Goal: Task Accomplishment & Management: Use online tool/utility

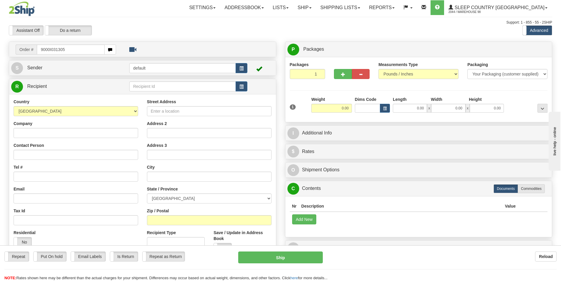
type input "9000I031305"
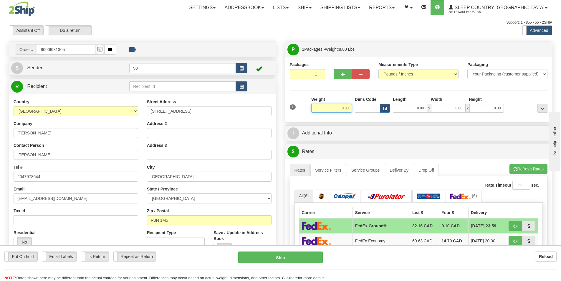
drag, startPoint x: 337, startPoint y: 108, endPoint x: 349, endPoint y: 108, distance: 12.1
click at [349, 108] on input "8.80" at bounding box center [332, 108] width 41 height 9
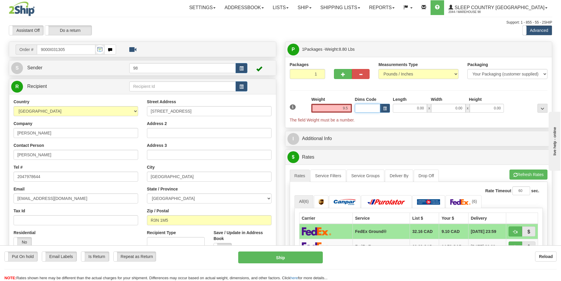
type input "9.50"
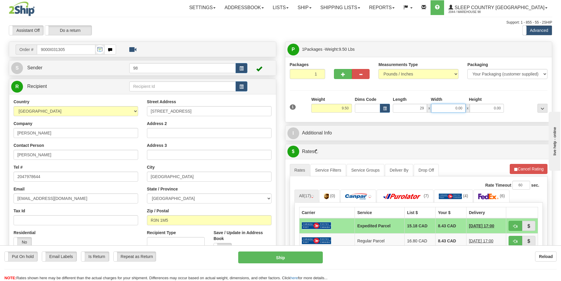
type input "29.00"
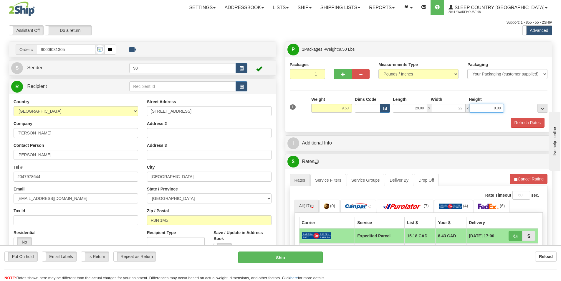
type input "22.00"
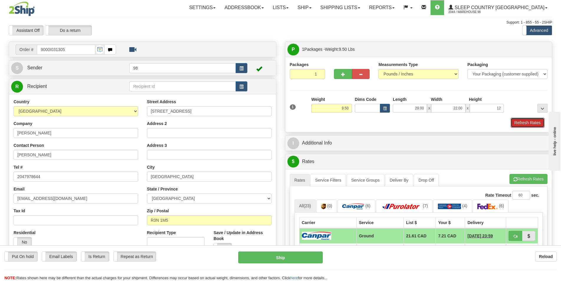
type input "12.00"
click at [527, 125] on button "Refresh Rates" at bounding box center [528, 123] width 34 height 10
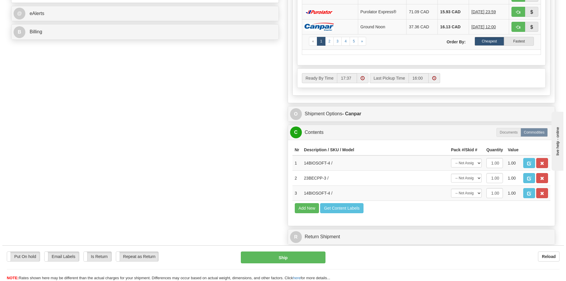
scroll to position [236, 0]
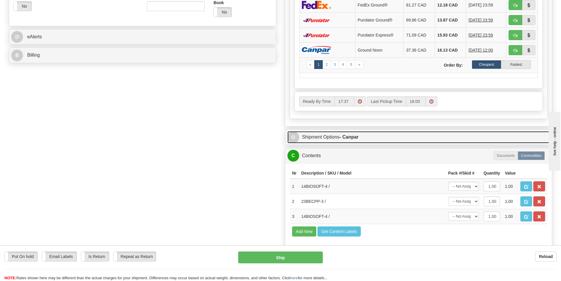
click at [338, 137] on link "O Shipment Options - Canpar" at bounding box center [419, 137] width 263 height 12
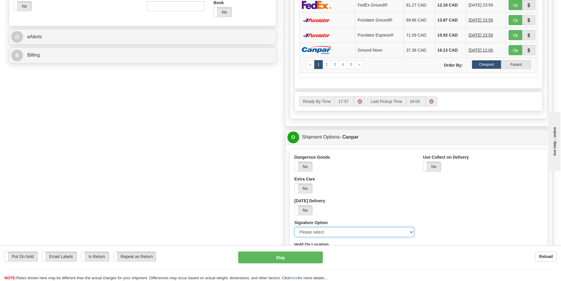
click at [322, 232] on select "Please select No Signature Required Signature Required Adult Signature" at bounding box center [355, 232] width 120 height 10
select select "2"
click at [295, 227] on select "Please select No Signature Required Signature Required Adult Signature" at bounding box center [355, 232] width 120 height 10
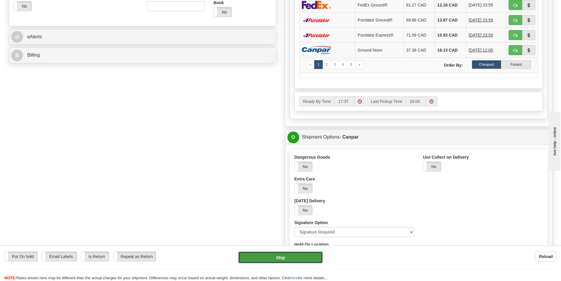
click at [276, 257] on button "Ship" at bounding box center [280, 257] width 85 height 12
type input "1"
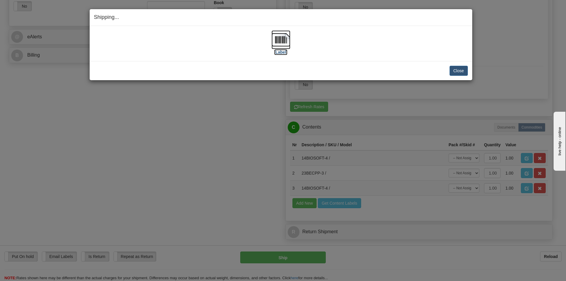
click at [280, 52] on label "[Label]" at bounding box center [281, 52] width 14 height 6
click at [454, 68] on button "Close" at bounding box center [458, 71] width 18 height 10
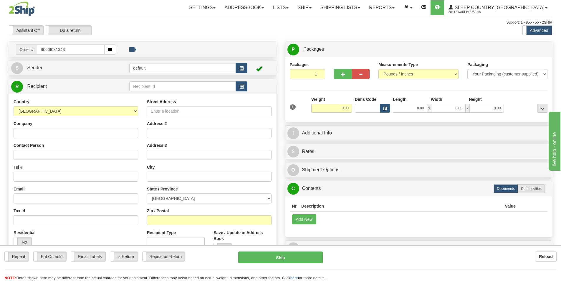
type input "9000I031343"
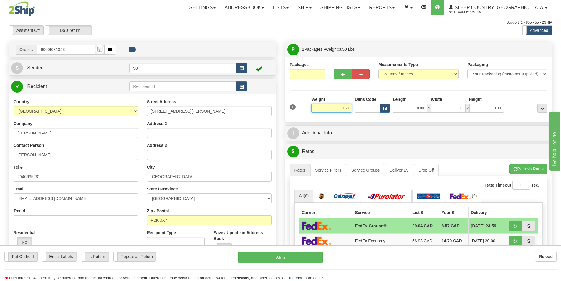
drag, startPoint x: 341, startPoint y: 107, endPoint x: 349, endPoint y: 106, distance: 8.6
click at [349, 106] on input "3.50" at bounding box center [332, 108] width 41 height 9
click at [344, 108] on input "3.50" at bounding box center [332, 108] width 41 height 9
type input "4.50"
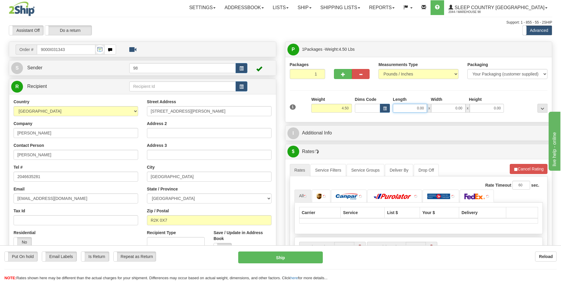
drag, startPoint x: 412, startPoint y: 107, endPoint x: 430, endPoint y: 107, distance: 18.3
click at [430, 107] on div "0.00 x 0.00 x 0.00" at bounding box center [448, 108] width 111 height 9
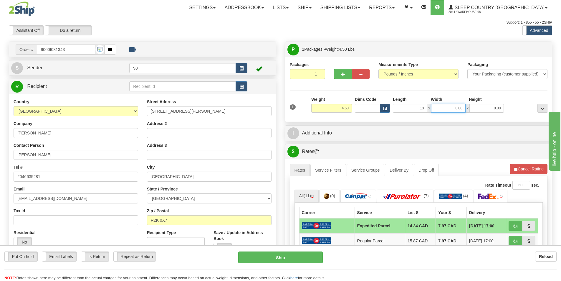
type input "13.00"
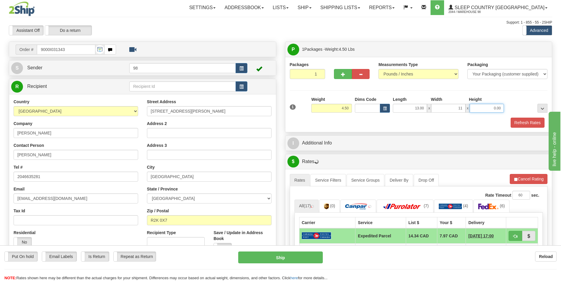
type input "11.00"
type input "3.00"
click at [526, 121] on button "Refresh Rates" at bounding box center [528, 123] width 34 height 10
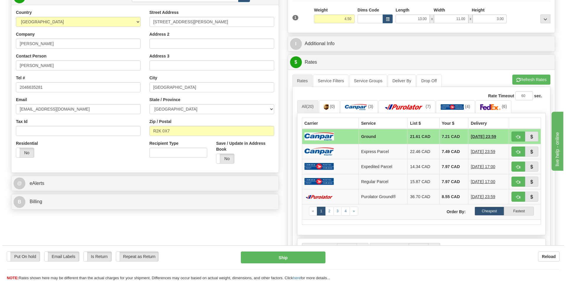
scroll to position [118, 0]
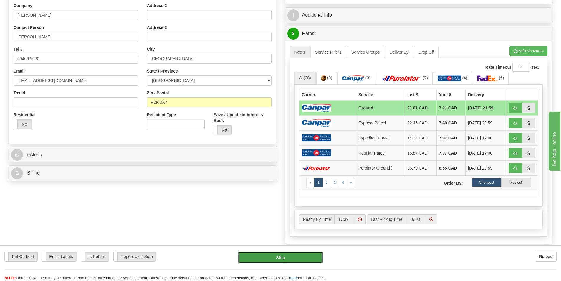
click at [279, 259] on button "Ship" at bounding box center [280, 257] width 85 height 12
type input "1"
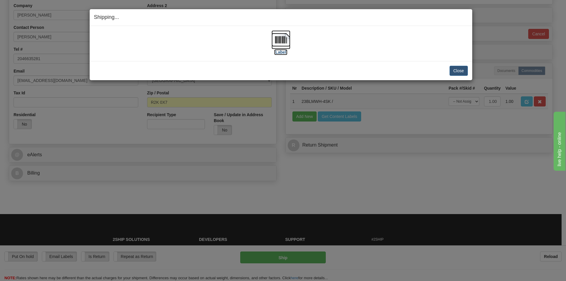
click at [280, 52] on label "[Label]" at bounding box center [281, 52] width 14 height 6
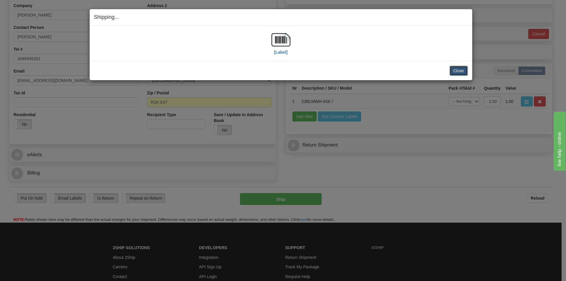
click at [459, 70] on button "Close" at bounding box center [458, 71] width 18 height 10
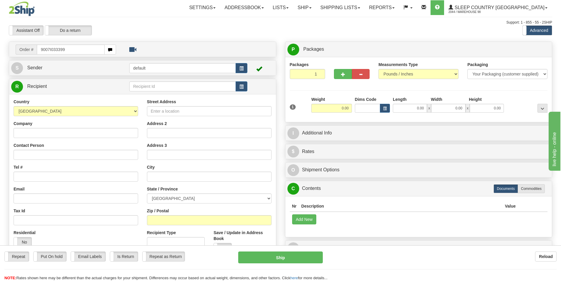
type input "9007I033399"
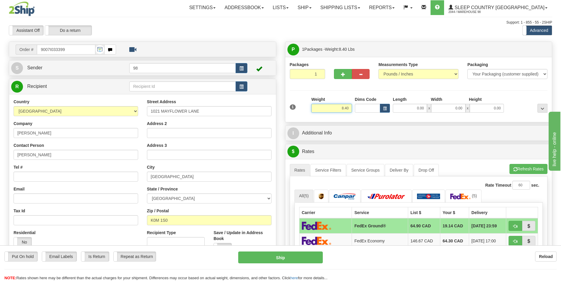
drag, startPoint x: 353, startPoint y: 108, endPoint x: 359, endPoint y: 109, distance: 6.3
click at [359, 109] on div "1 Weight 8.40 Dims Code 0.00" at bounding box center [419, 106] width 261 height 21
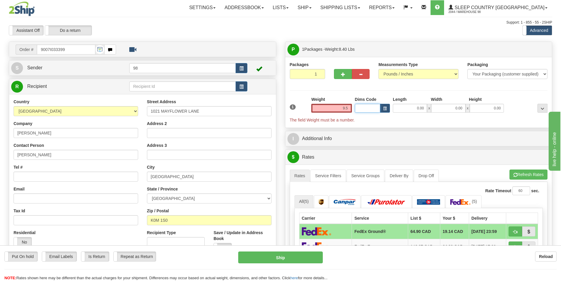
type input "9.50"
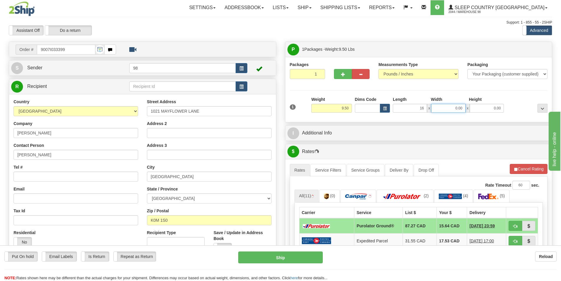
type input "16.00"
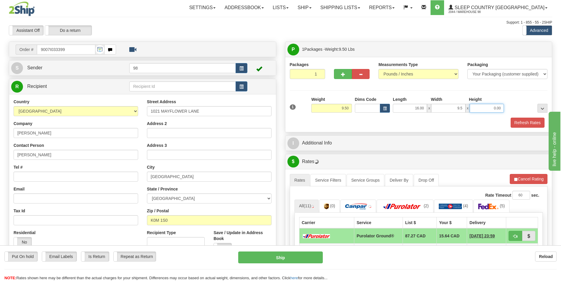
type input "9.50"
type input "3.00"
click at [528, 123] on button "Refresh Rates" at bounding box center [528, 123] width 34 height 10
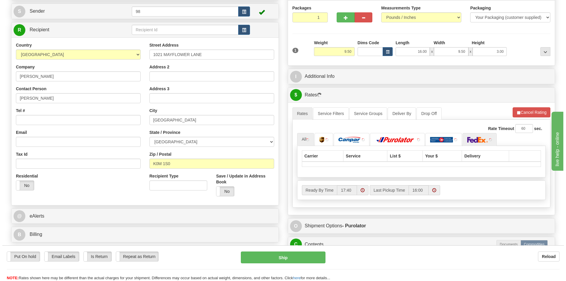
scroll to position [59, 0]
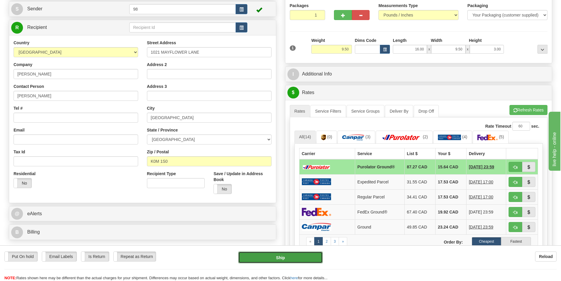
click at [290, 255] on button "Ship" at bounding box center [280, 257] width 85 height 12
type input "260"
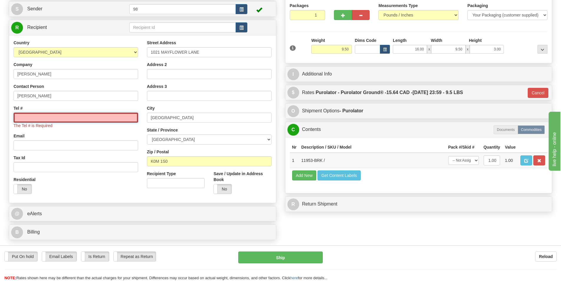
click at [53, 116] on input "Tel #" at bounding box center [76, 118] width 125 height 10
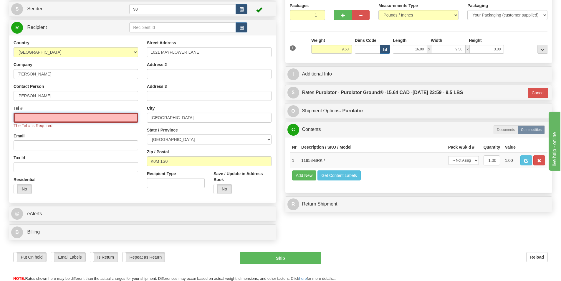
paste input "614 787-1034"
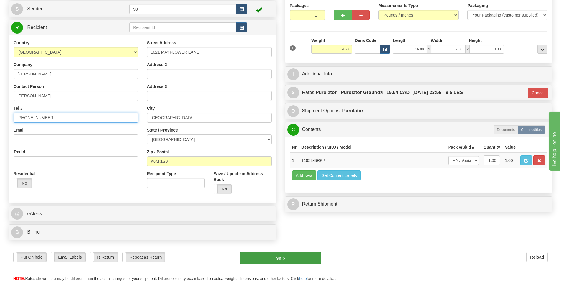
type input "614 787-1034"
click at [297, 259] on button "Ship" at bounding box center [281, 258] width 82 height 12
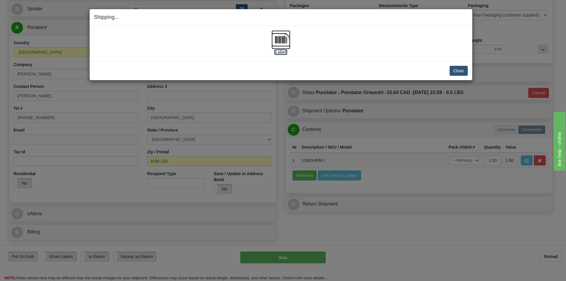
click at [284, 52] on label "[Label]" at bounding box center [281, 52] width 14 height 6
click at [456, 71] on button "Close" at bounding box center [458, 71] width 18 height 10
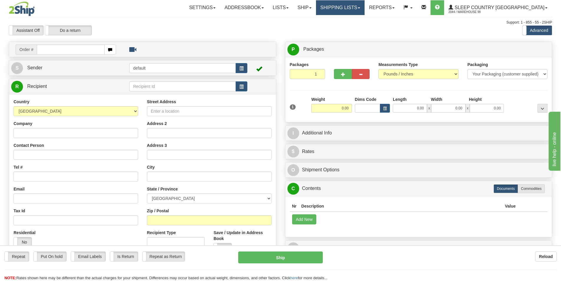
click at [365, 7] on link "Shipping lists" at bounding box center [340, 7] width 49 height 15
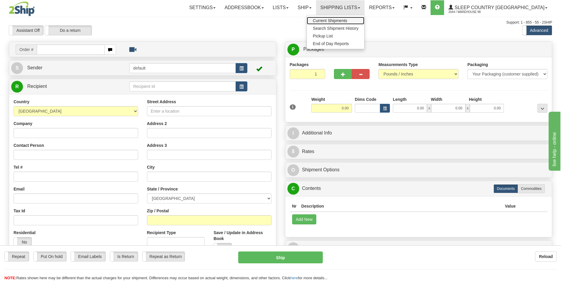
click at [347, 22] on span "Current Shipments" at bounding box center [330, 20] width 34 height 5
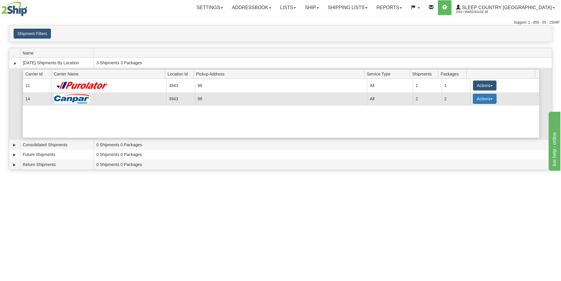
click at [491, 99] on span "button" at bounding box center [492, 98] width 2 height 1
click at [464, 118] on span "Close" at bounding box center [462, 117] width 14 height 4
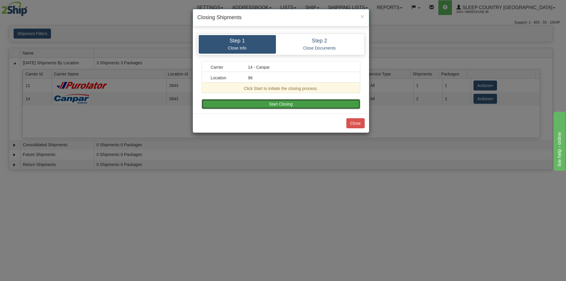
click at [302, 104] on button "Start Closing" at bounding box center [281, 104] width 159 height 10
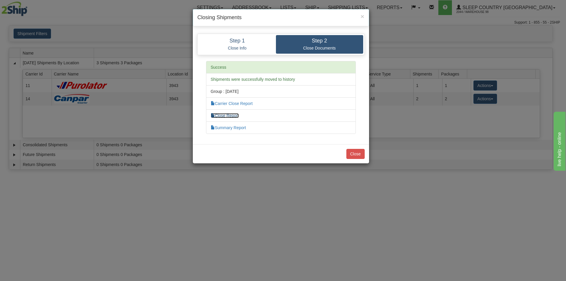
click at [221, 113] on link "Close Report" at bounding box center [225, 115] width 28 height 5
click at [357, 152] on button "Close" at bounding box center [355, 154] width 18 height 10
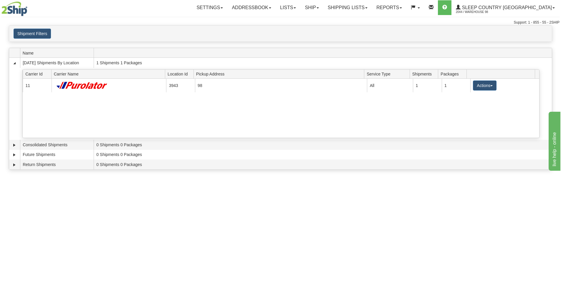
click at [491, 86] on button "Actions" at bounding box center [485, 85] width 24 height 10
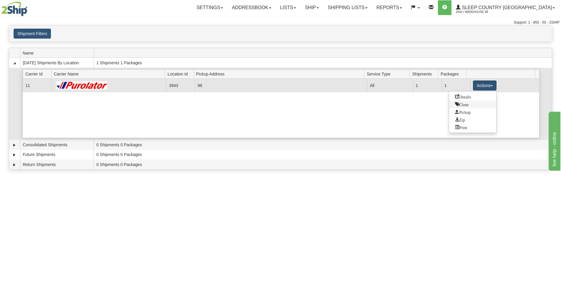
click at [467, 104] on span "Close" at bounding box center [462, 104] width 14 height 4
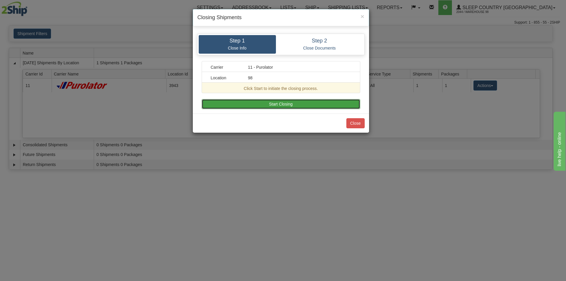
click at [264, 105] on button "Start Closing" at bounding box center [281, 104] width 159 height 10
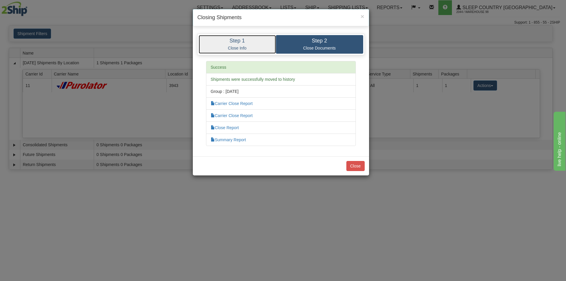
click at [228, 36] on link "Step 1 Close Info" at bounding box center [237, 44] width 77 height 19
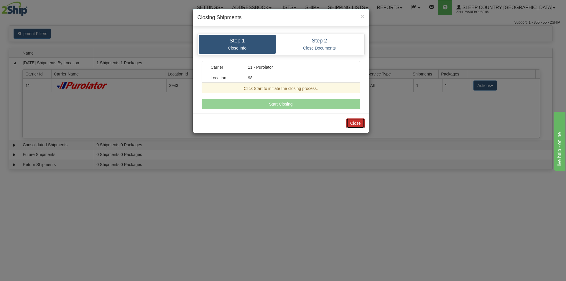
click at [357, 124] on button "Close" at bounding box center [355, 123] width 18 height 10
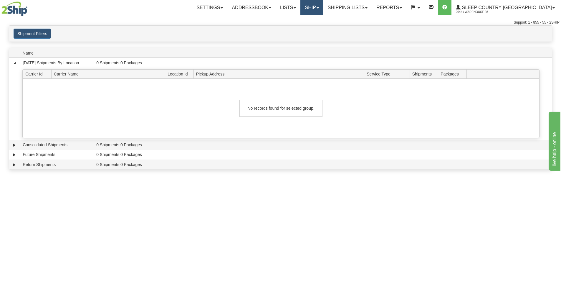
click at [319, 8] on span at bounding box center [318, 7] width 2 height 1
click at [368, 7] on span at bounding box center [366, 7] width 2 height 1
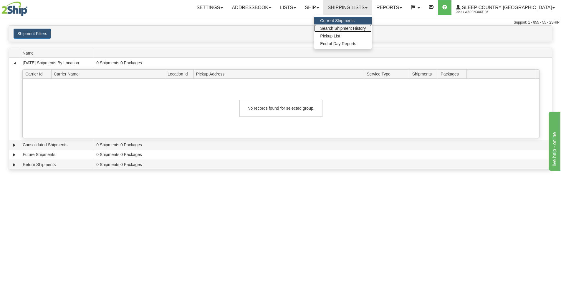
click at [356, 28] on span "Search Shipment History" at bounding box center [343, 28] width 46 height 5
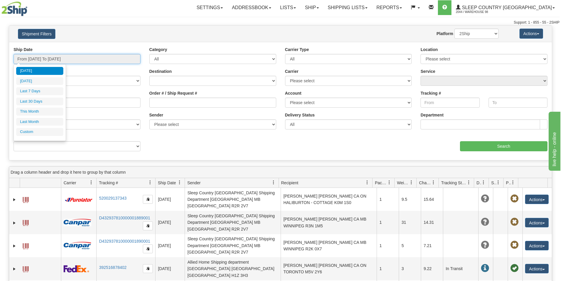
click at [38, 58] on input "From 08/26/2025 To 08/27/2025" at bounding box center [77, 59] width 127 height 10
click at [29, 69] on li "Today" at bounding box center [39, 71] width 47 height 8
type input "From 08/27/2025 To 08/27/2025"
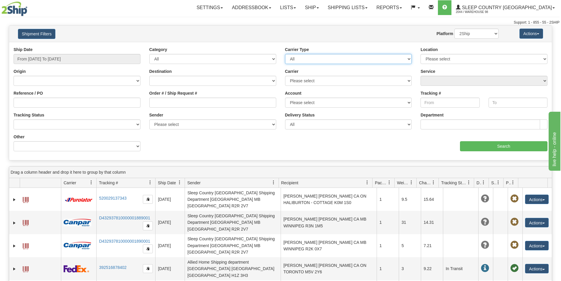
click at [403, 59] on select "All Most Common Small Package (Parcel / Courier) International Less Than Truckl…" at bounding box center [348, 59] width 127 height 10
click at [519, 57] on select "Please select 98 REFF IMRU DUVET" at bounding box center [484, 59] width 127 height 10
select select "3943"
click at [421, 54] on select "Please select 98 REFF IMRU DUVET" at bounding box center [484, 59] width 127 height 10
click at [364, 82] on select "Please select Canada Post Canpar FedEx Express® Purolator UPS" at bounding box center [348, 81] width 127 height 10
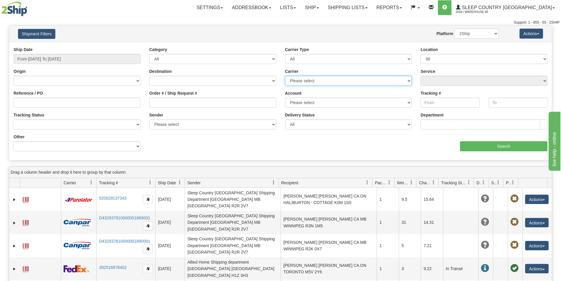
select select "11"
click at [285, 76] on select "Please select Canada Post Canpar FedEx Express® Purolator UPS" at bounding box center [348, 81] width 127 height 10
click at [492, 79] on select "Please select CA-CA-200-Purolator Express 9AM CA-CA-201-Purolator Express 10:30…" at bounding box center [484, 81] width 127 height 10
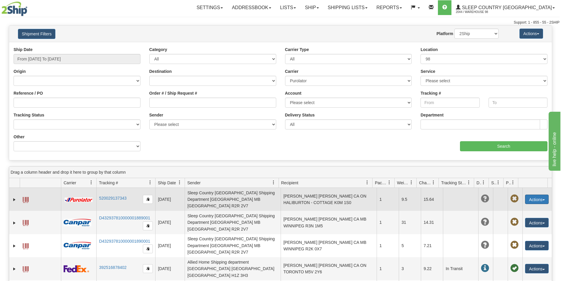
click at [540, 195] on button "Actions" at bounding box center [537, 199] width 24 height 9
click at [446, 194] on td at bounding box center [460, 199] width 35 height 23
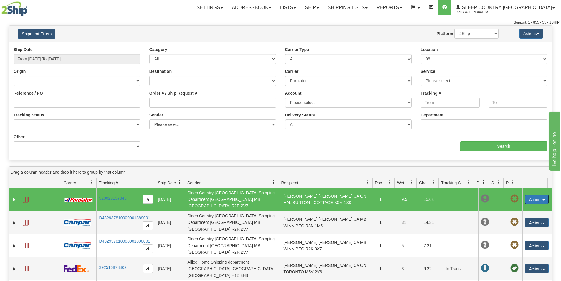
click at [21, 197] on td at bounding box center [40, 199] width 41 height 23
click at [27, 197] on span at bounding box center [26, 200] width 6 height 6
click at [309, 196] on td "PAULA MILLER PAULA MILLER CA ON HALIBURTON - COTTAGE K0M 1S0" at bounding box center [329, 199] width 96 height 23
click at [543, 199] on span "button" at bounding box center [544, 199] width 2 height 1
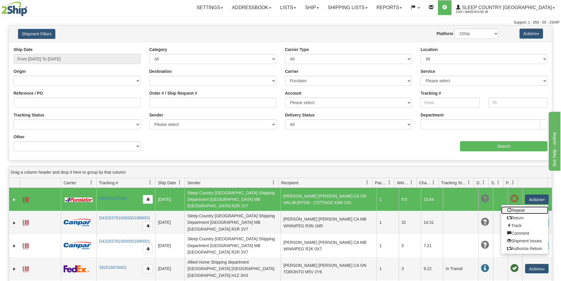
click at [513, 206] on link "Repeat" at bounding box center [525, 210] width 47 height 8
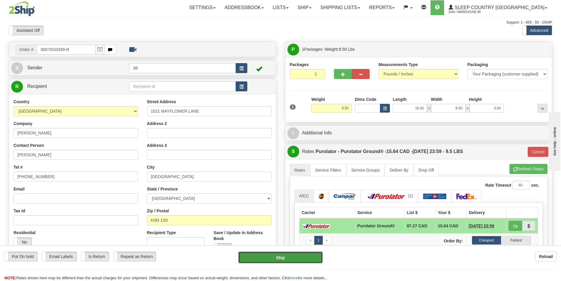
click at [286, 256] on button "Ship" at bounding box center [280, 257] width 85 height 12
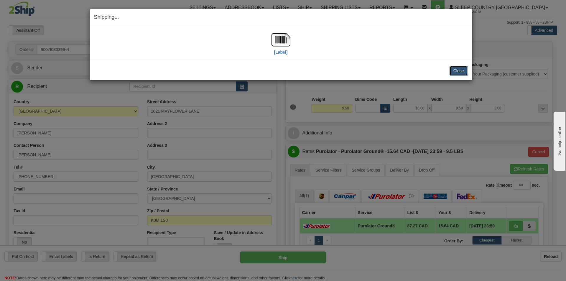
click at [459, 72] on button "Close" at bounding box center [458, 71] width 18 height 10
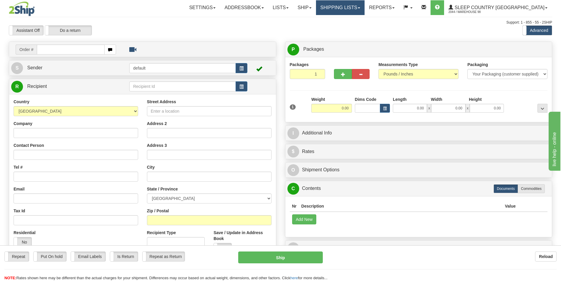
click at [365, 7] on link "Shipping lists" at bounding box center [340, 7] width 49 height 15
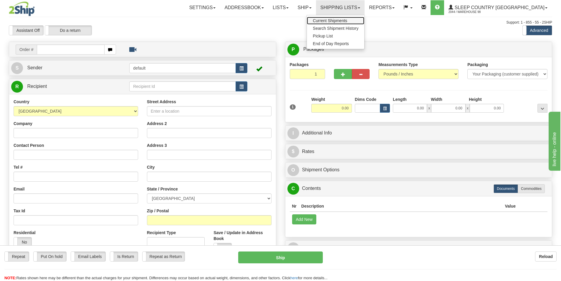
click at [347, 21] on span "Current Shipments" at bounding box center [330, 20] width 34 height 5
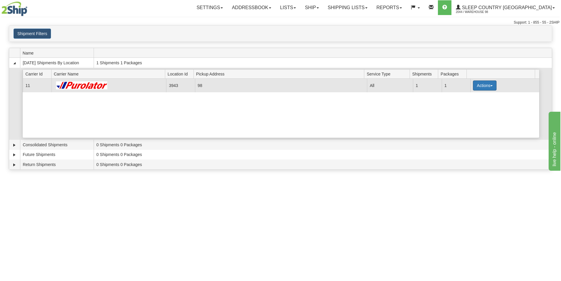
click at [489, 84] on button "Actions" at bounding box center [485, 85] width 24 height 10
click at [465, 112] on span "Pickup" at bounding box center [463, 112] width 16 height 4
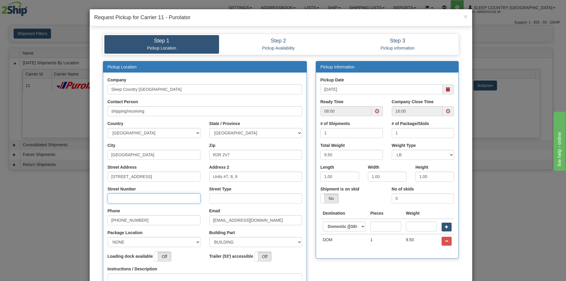
click at [119, 200] on input "Street Number" at bounding box center [154, 198] width 93 height 10
type input "111"
drag, startPoint x: 218, startPoint y: 198, endPoint x: 221, endPoint y: 202, distance: 4.9
click at [218, 198] on input "Street Type" at bounding box center [255, 198] width 93 height 10
type input "street"
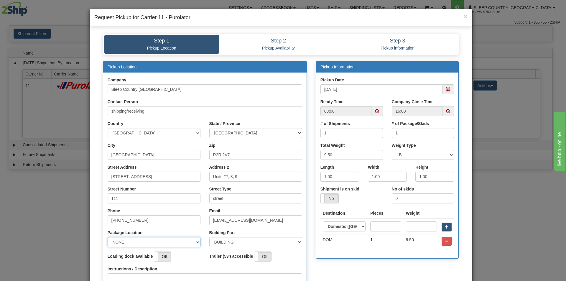
drag, startPoint x: 192, startPoint y: 240, endPoint x: 171, endPoint y: 244, distance: 20.9
click at [192, 240] on select "NONE FRONT REAR SIDE" at bounding box center [154, 242] width 93 height 10
select select "1"
click at [108, 237] on select "NONE FRONT REAR SIDE" at bounding box center [154, 242] width 93 height 10
drag, startPoint x: 447, startPoint y: 89, endPoint x: 429, endPoint y: 90, distance: 18.6
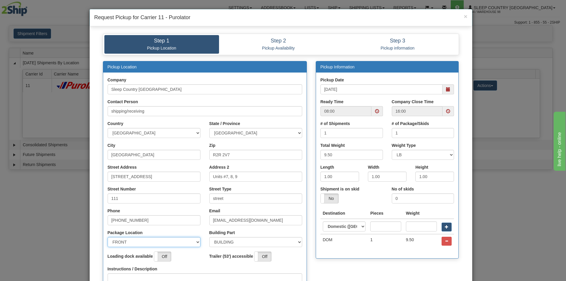
click at [447, 90] on span at bounding box center [448, 89] width 4 height 4
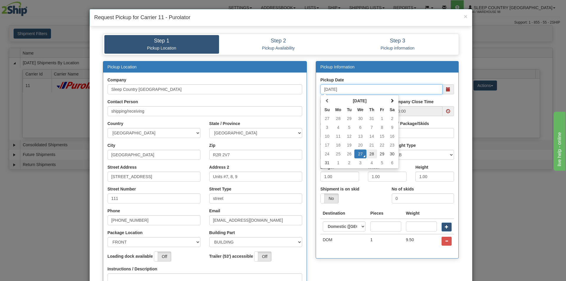
click at [370, 152] on td "28" at bounding box center [371, 153] width 11 height 9
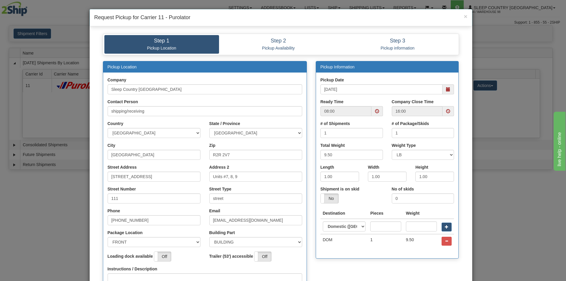
type input "[DATE]"
click at [372, 110] on span at bounding box center [376, 111] width 11 height 10
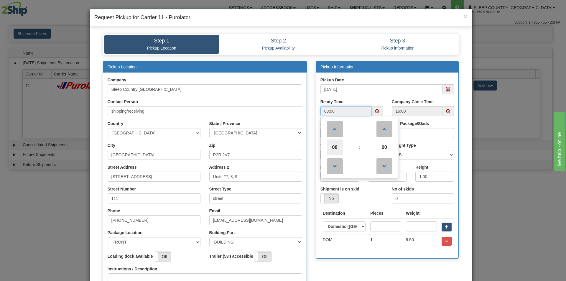
click at [333, 146] on span "08" at bounding box center [335, 147] width 16 height 16
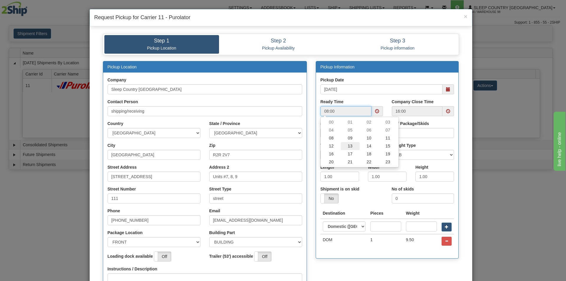
click at [347, 146] on td "13" at bounding box center [350, 146] width 19 height 8
type input "13:00"
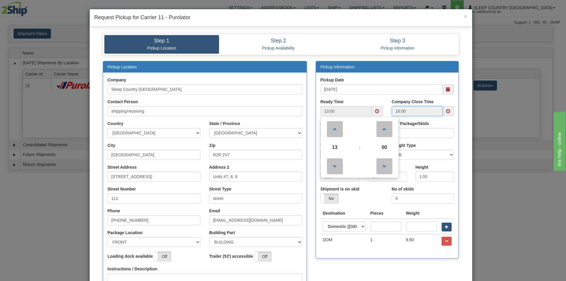
click at [429, 110] on input "16:00" at bounding box center [417, 111] width 51 height 10
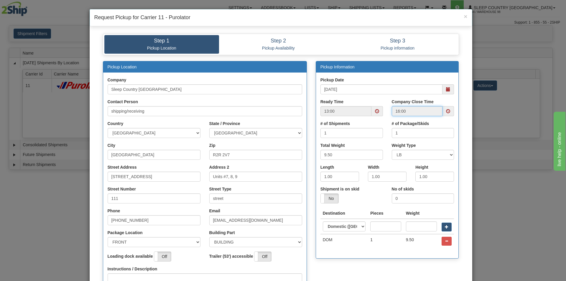
click at [446, 111] on span at bounding box center [448, 111] width 4 height 4
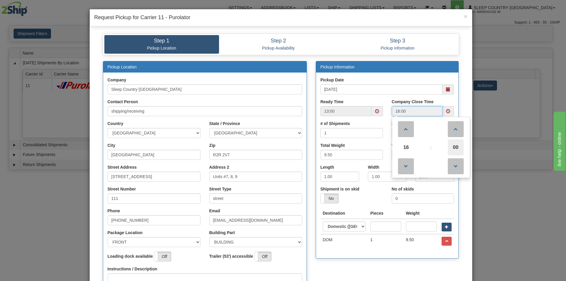
click at [455, 145] on span "00" at bounding box center [456, 147] width 16 height 16
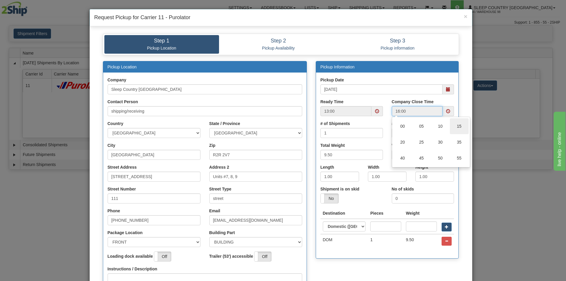
click at [453, 123] on td "15" at bounding box center [459, 126] width 19 height 16
type input "16:15"
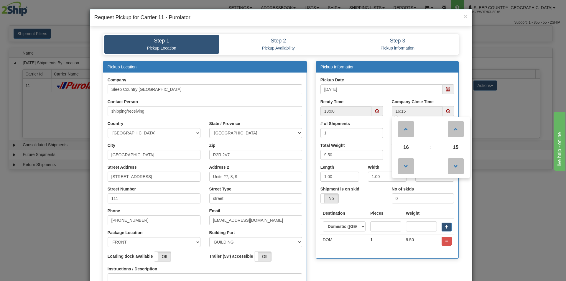
click at [357, 200] on div "Yes No" at bounding box center [351, 198] width 62 height 10
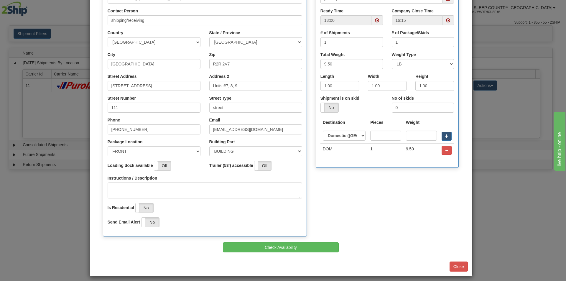
scroll to position [65, 0]
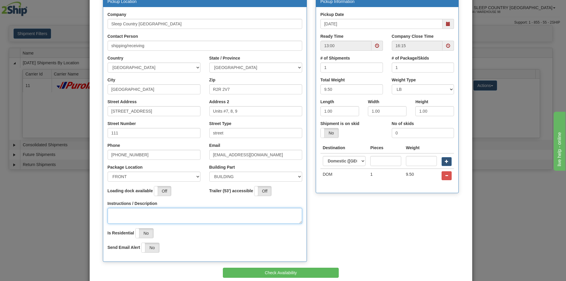
click at [129, 212] on textarea "Instructions / Description" at bounding box center [205, 216] width 195 height 16
click at [147, 214] on textarea "p/u @ front office on table" at bounding box center [205, 216] width 195 height 16
type textarea "p/u @ front office on mirrored table"
click at [192, 213] on textarea "p/u @ front office on mirrored table" at bounding box center [205, 216] width 195 height 16
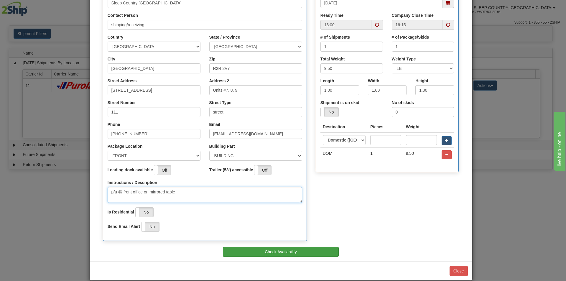
scroll to position [95, 0]
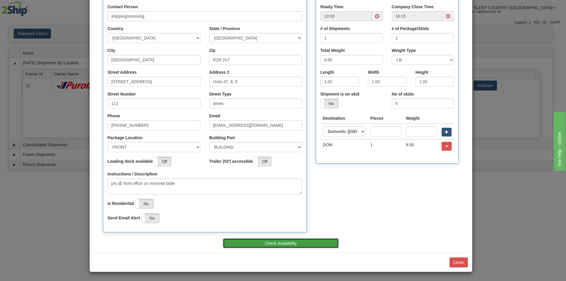
click at [260, 241] on button "Check Availability" at bounding box center [281, 243] width 116 height 10
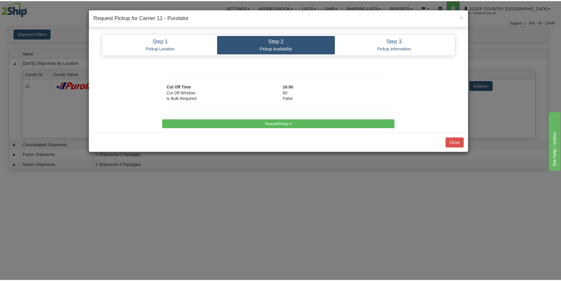
scroll to position [0, 0]
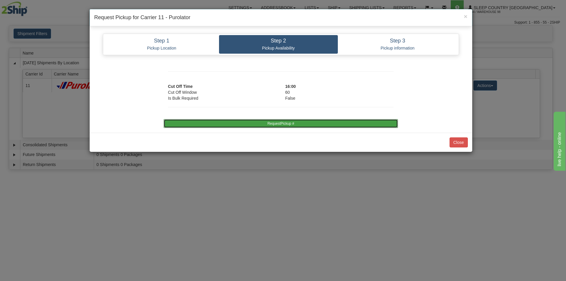
click at [291, 124] on button "RequestPickup #" at bounding box center [281, 123] width 234 height 9
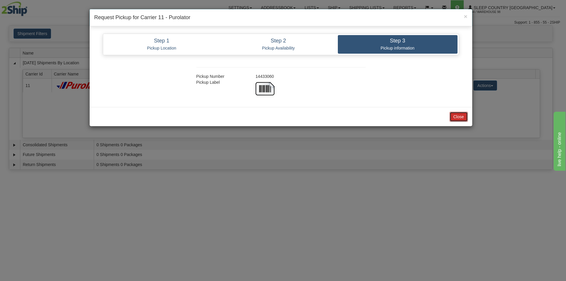
click at [460, 116] on button "Close" at bounding box center [458, 117] width 18 height 10
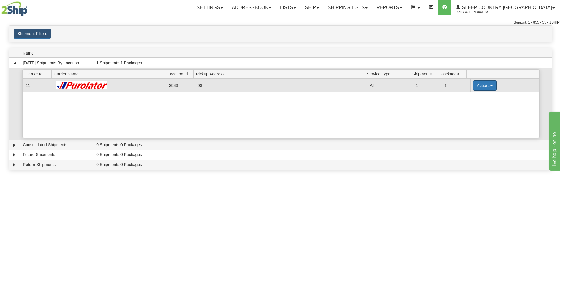
click at [489, 84] on button "Actions" at bounding box center [485, 85] width 24 height 10
click at [463, 105] on span "Close" at bounding box center [462, 104] width 14 height 4
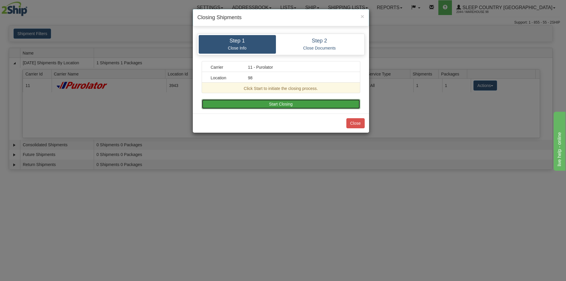
click at [284, 105] on button "Start Closing" at bounding box center [281, 104] width 159 height 10
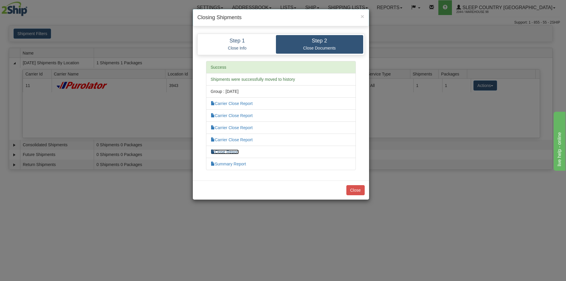
click at [228, 152] on link "Close Report" at bounding box center [225, 151] width 28 height 5
click at [356, 191] on button "Close" at bounding box center [355, 190] width 18 height 10
